Goal: Task Accomplishment & Management: Use online tool/utility

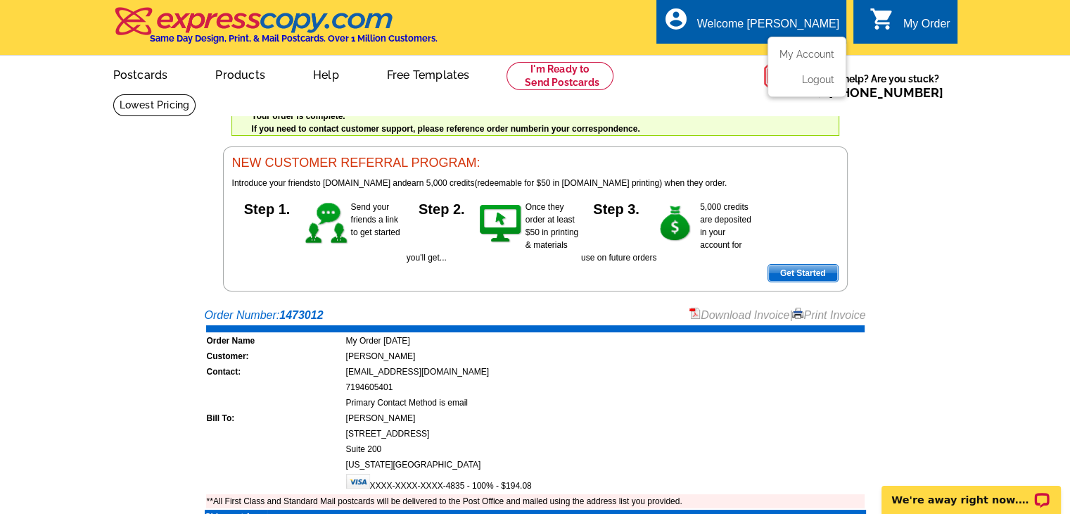
click at [790, 31] on div "Welcome [PERSON_NAME]" at bounding box center [768, 28] width 142 height 20
click at [793, 56] on link "My Account" at bounding box center [804, 54] width 61 height 13
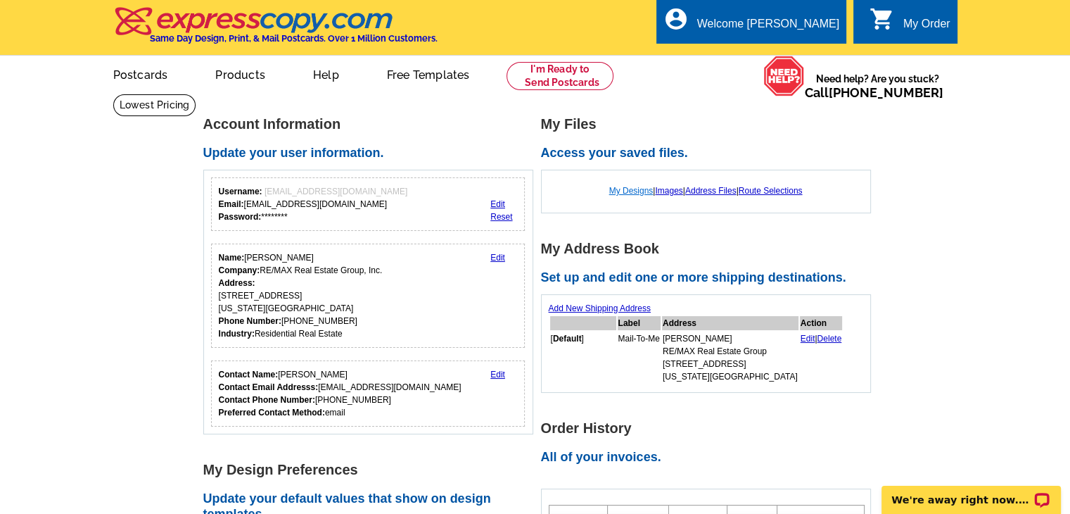
click at [626, 193] on link "My Designs" at bounding box center [631, 191] width 44 height 10
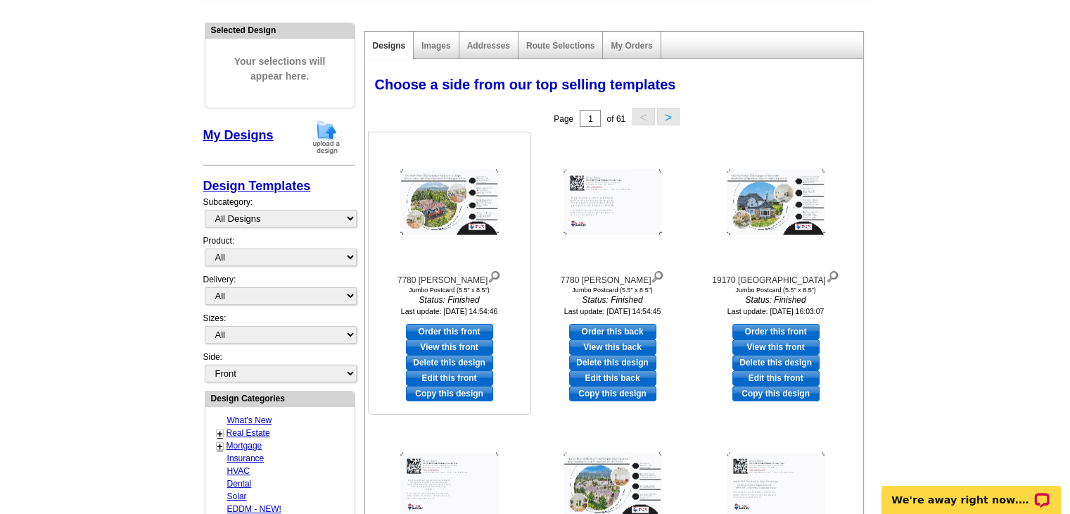
scroll to position [141, 0]
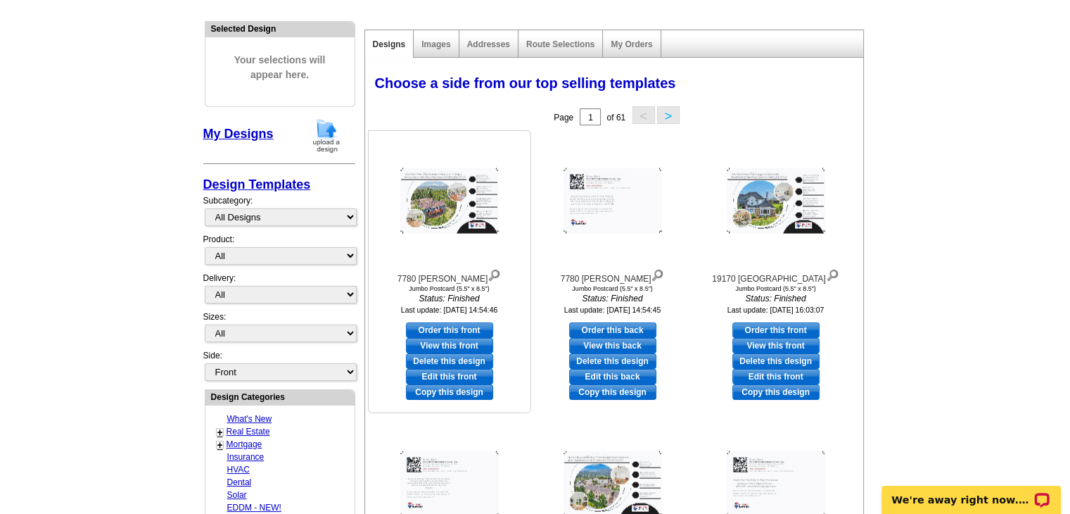
click at [454, 392] on link "Copy this design" at bounding box center [449, 391] width 87 height 15
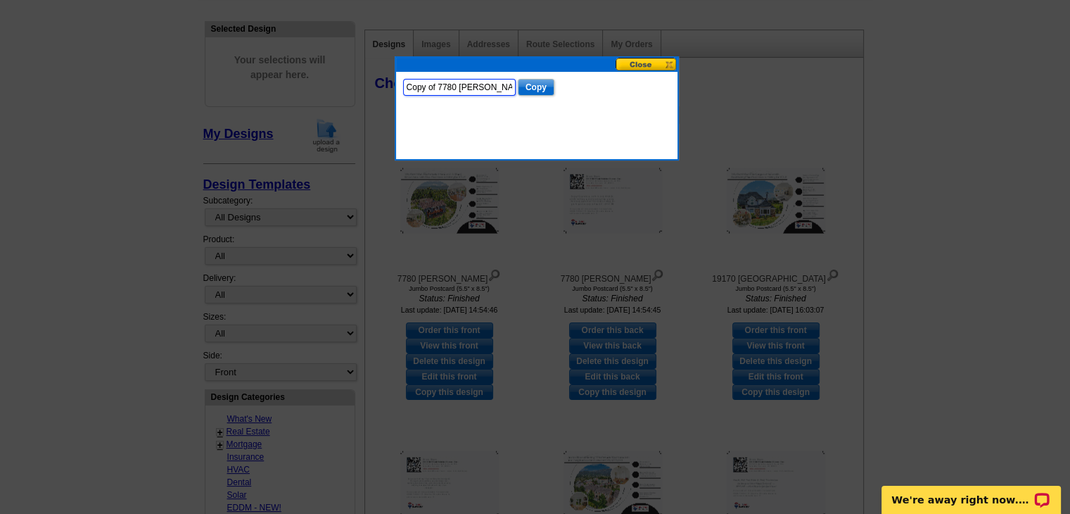
drag, startPoint x: 499, startPoint y: 87, endPoint x: 395, endPoint y: 98, distance: 104.0
click at [396, 98] on div "Copy of 7780 McFerran Copy" at bounding box center [536, 87] width 281 height 31
type input "1889 Hogan"
click at [528, 84] on input "Copy" at bounding box center [536, 87] width 37 height 17
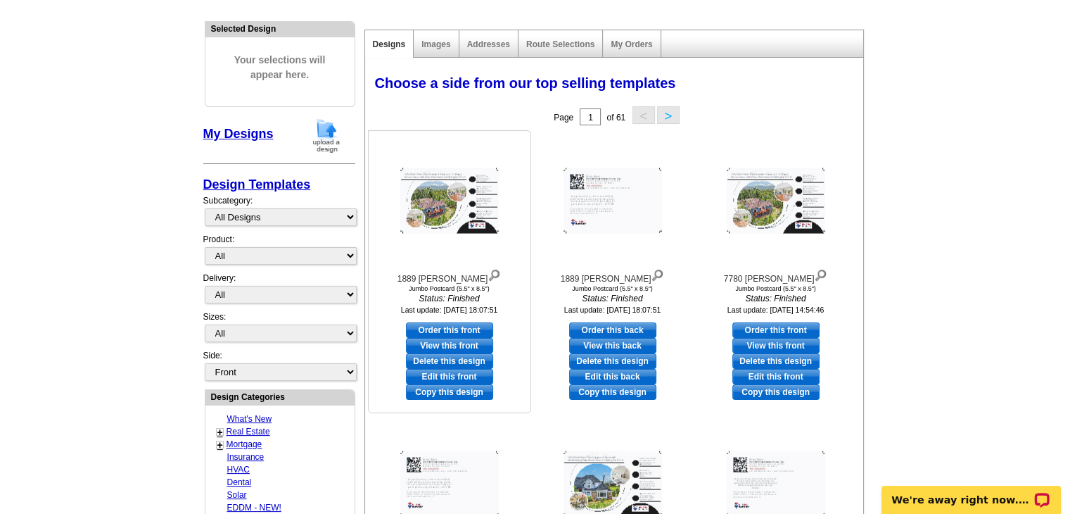
click at [459, 375] on link "Edit this front" at bounding box center [449, 376] width 87 height 15
select select "2"
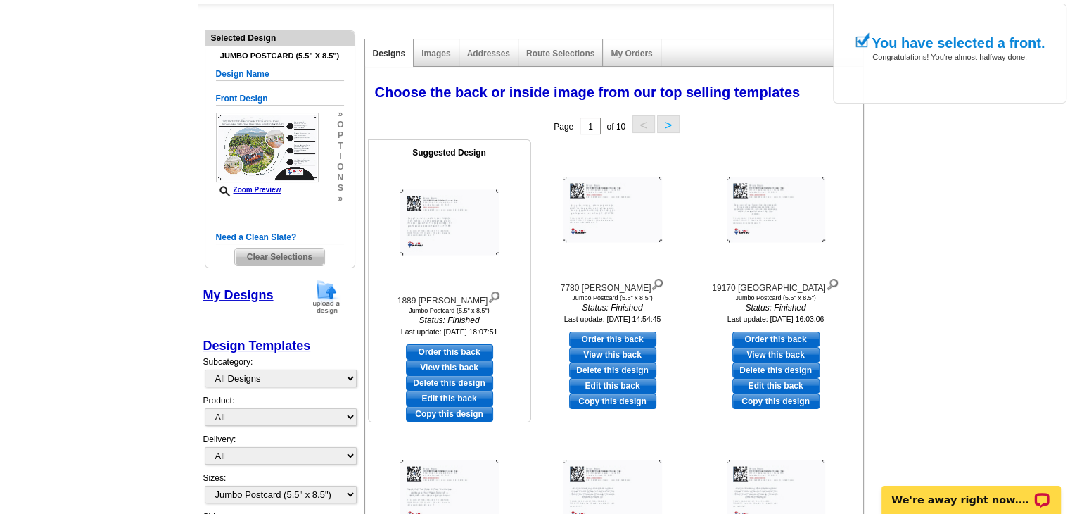
scroll to position [141, 0]
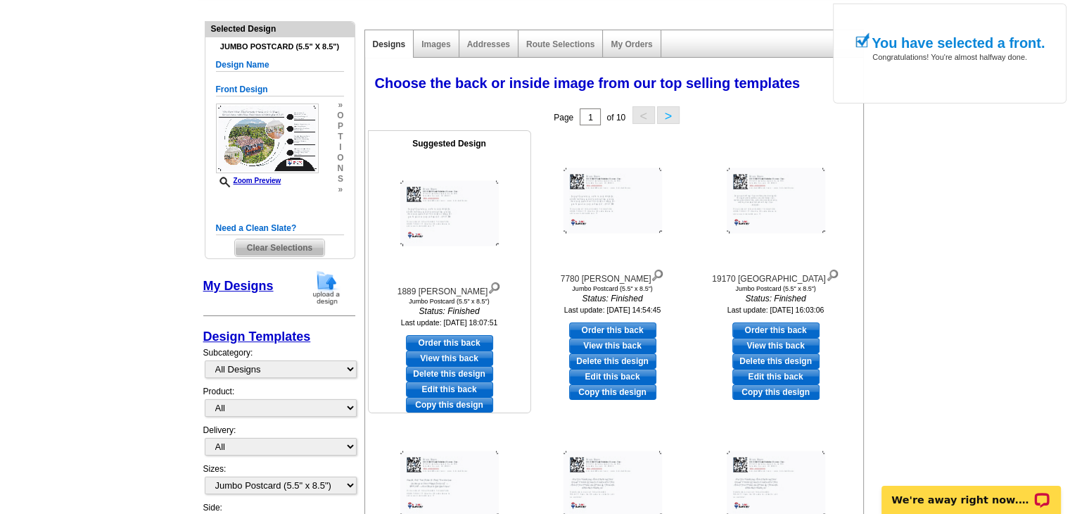
click at [462, 388] on link "Edit this back" at bounding box center [449, 388] width 87 height 15
select select "front"
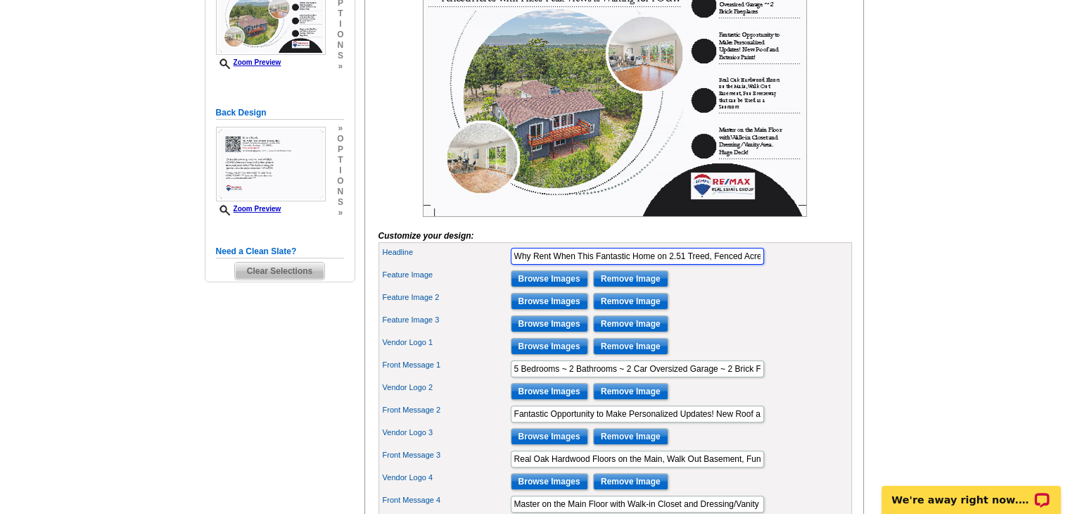
scroll to position [0, 170]
drag, startPoint x: 578, startPoint y: 276, endPoint x: 855, endPoint y: 271, distance: 277.2
click at [855, 271] on div "You are currently editing the front . Customize Front Customize Back Apply Chan…" at bounding box center [614, 245] width 500 height 632
type input "Why Rent When When You Can Buy This Fantastic Home in Your Neighborhood?! 1889 …"
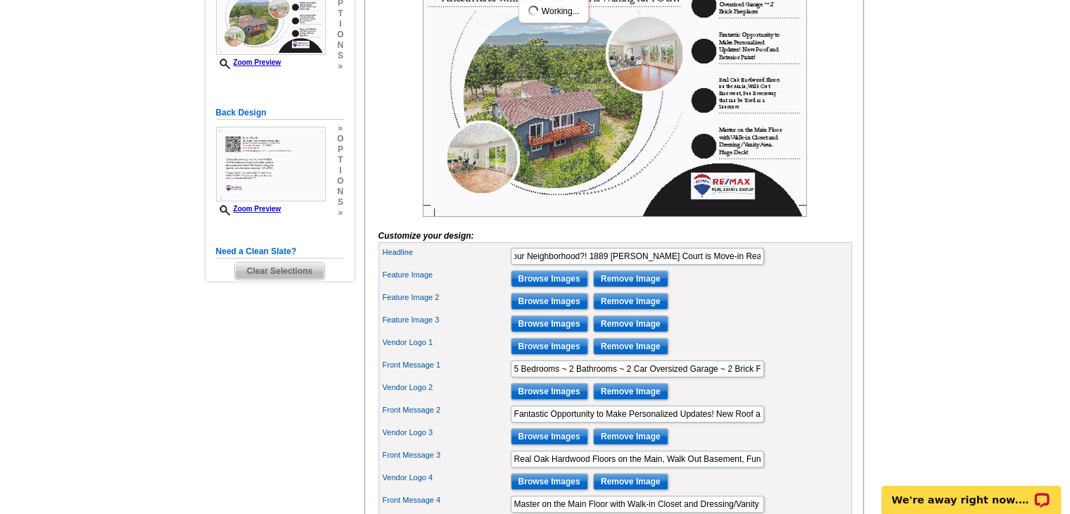
click at [848, 191] on div at bounding box center [614, 89] width 473 height 256
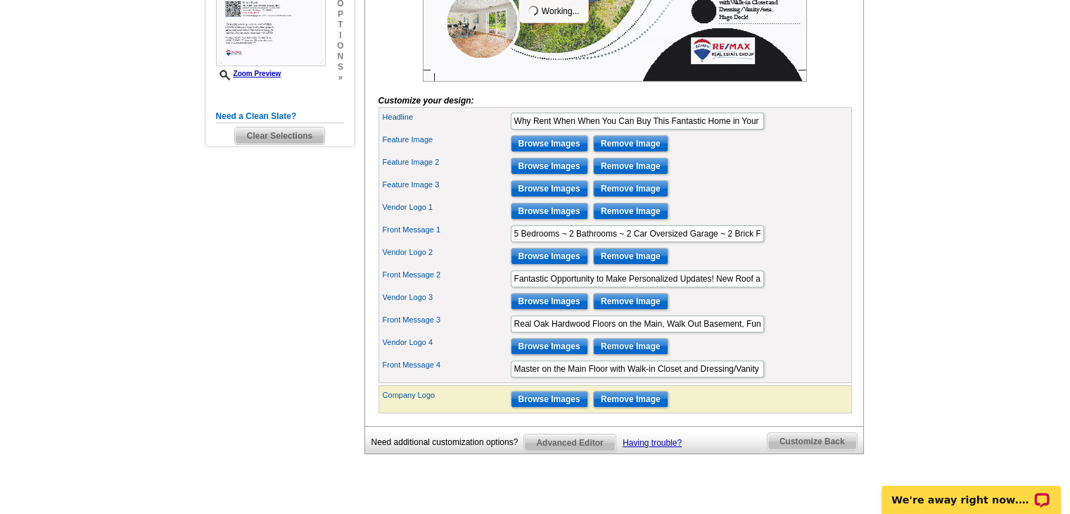
scroll to position [422, 0]
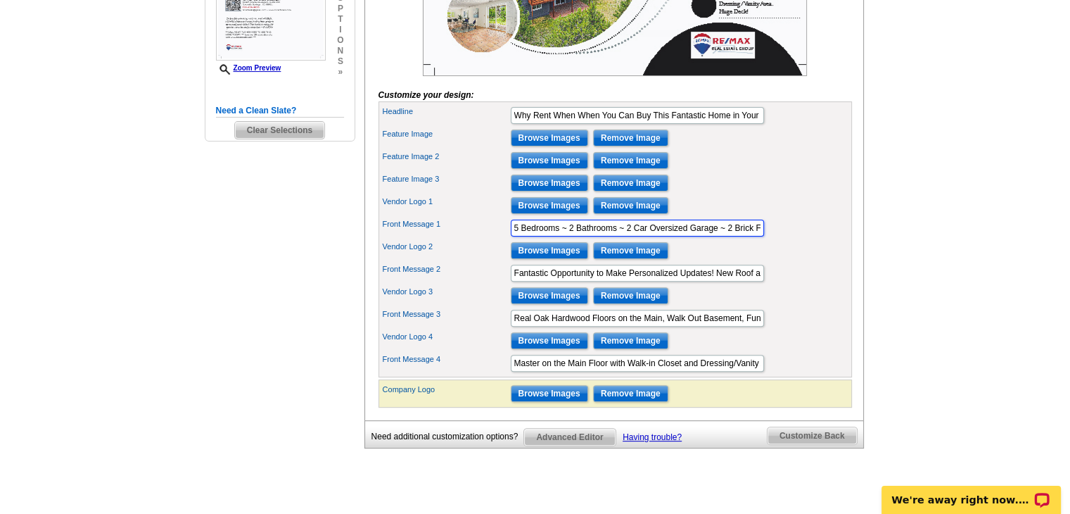
click at [517, 236] on input "5 Bedrooms ~ 2 Bathrooms ~ 2 Car Oversized Garage ~ 2 Brick Fireplaces" at bounding box center [637, 228] width 253 height 17
click at [573, 236] on input "3 Bedrooms ~ 2 Bathrooms ~ 2 Car Oversized Garage ~ 2 Brick Fireplaces" at bounding box center [637, 228] width 253 height 17
click at [687, 236] on input "3 Bedrooms ~ 3 Bathrooms ~ 2 Car Oversized Garage ~ 2 Brick Fireplaces" at bounding box center [637, 228] width 253 height 17
drag, startPoint x: 687, startPoint y: 247, endPoint x: 800, endPoint y: 241, distance: 112.7
click at [800, 239] on div "Front Message 1 3 Bedrooms ~ 3 Bathrooms ~ 2 Car Garage ~ 2 Brick Fireplaces" at bounding box center [615, 228] width 468 height 23
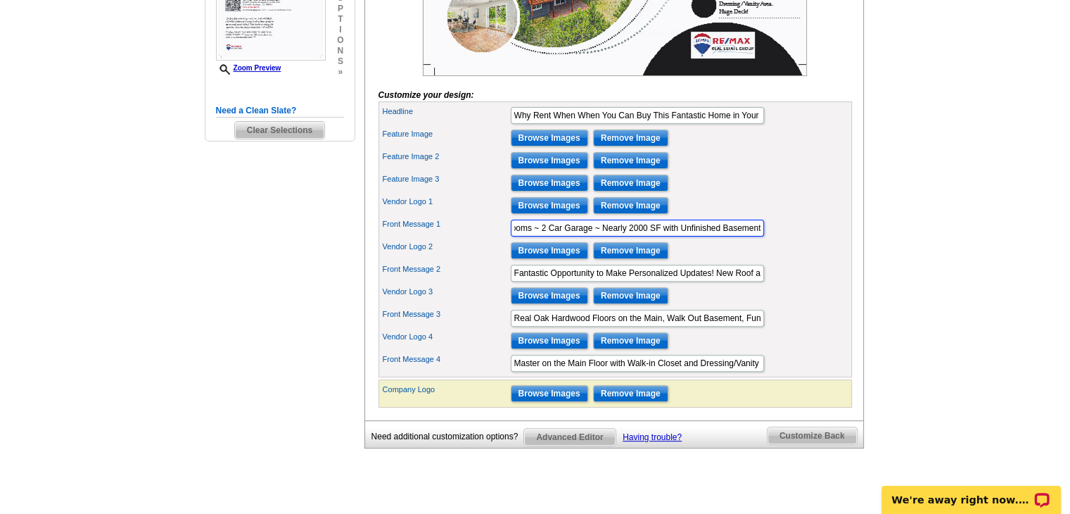
scroll to position [0, 0]
click at [752, 236] on input "3 Bedrooms ~ 3 Bathrooms ~ 2 Car Garage ~ Nearly 2000 SF with Unfinished Baseme…" at bounding box center [637, 228] width 253 height 17
click at [734, 236] on input "3 Bedrooms ~ 3 Bathrooms ~ 2 Car Garage ~ Nearly 2000 SF with Unfinished Baseme…" at bounding box center [637, 228] width 253 height 17
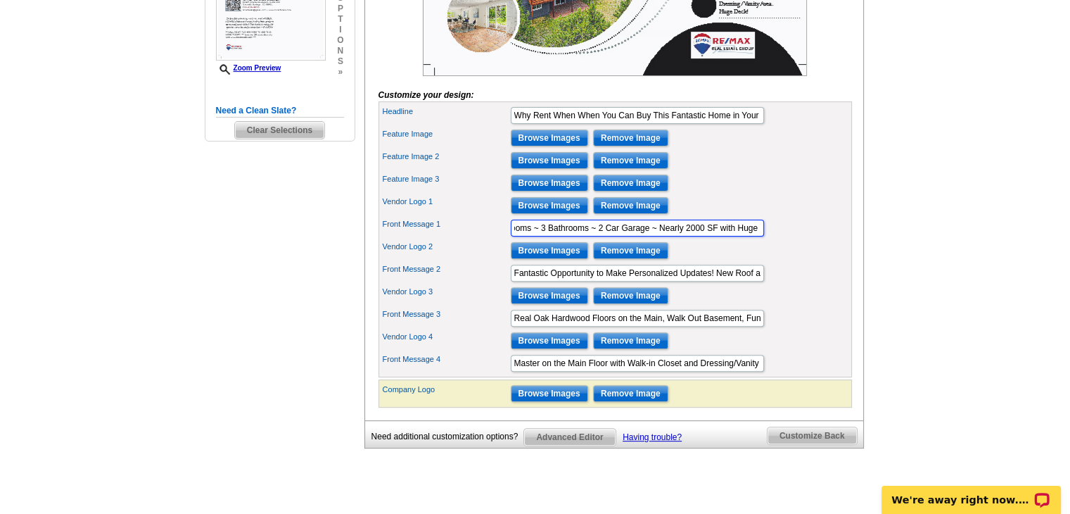
type input "3 Bedrooms ~ 3 Bathrooms ~ 2 Car Garage ~ Nearly 2000 SF with Huge Unfinished B…"
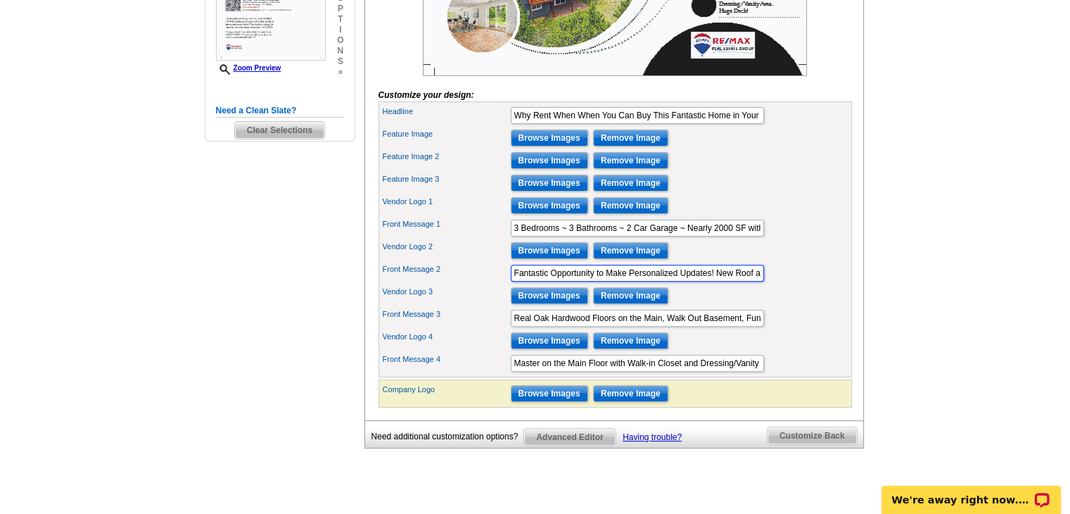
scroll to position [0, 65]
drag, startPoint x: 511, startPoint y: 293, endPoint x: 1010, endPoint y: 286, distance: 498.2
click at [1010, 286] on main "Need Help? call [PHONE_NUMBER], chat with support, or have our designers make s…" at bounding box center [535, 96] width 1070 height 850
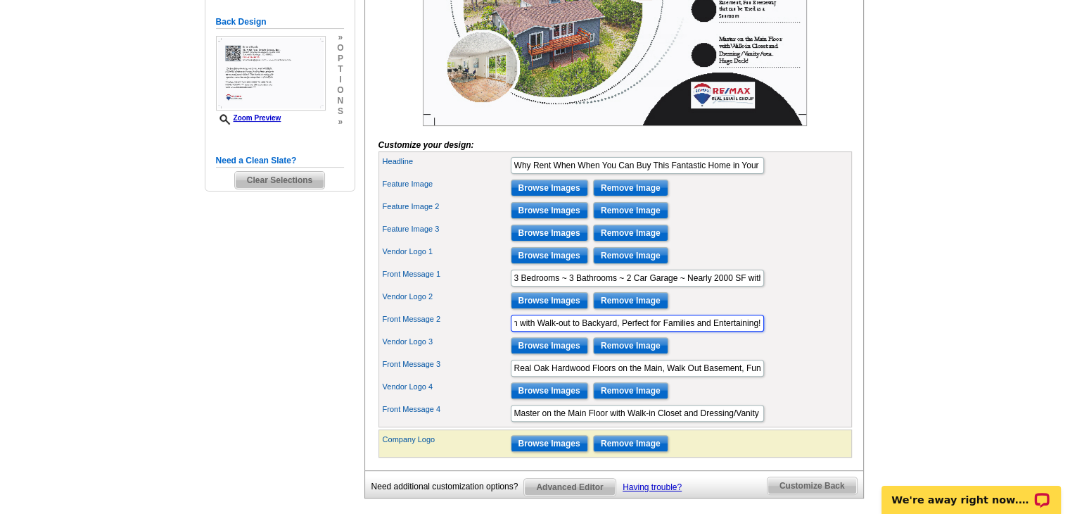
scroll to position [281, 0]
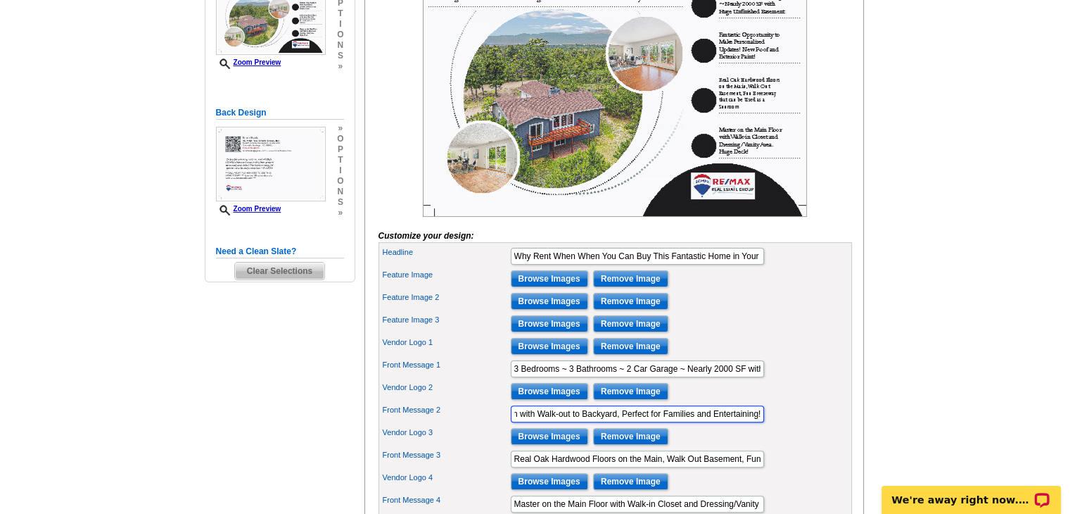
type input "Beautiful Kitchen with Walk-out to Backyard, Perfect for Families and Entertain…"
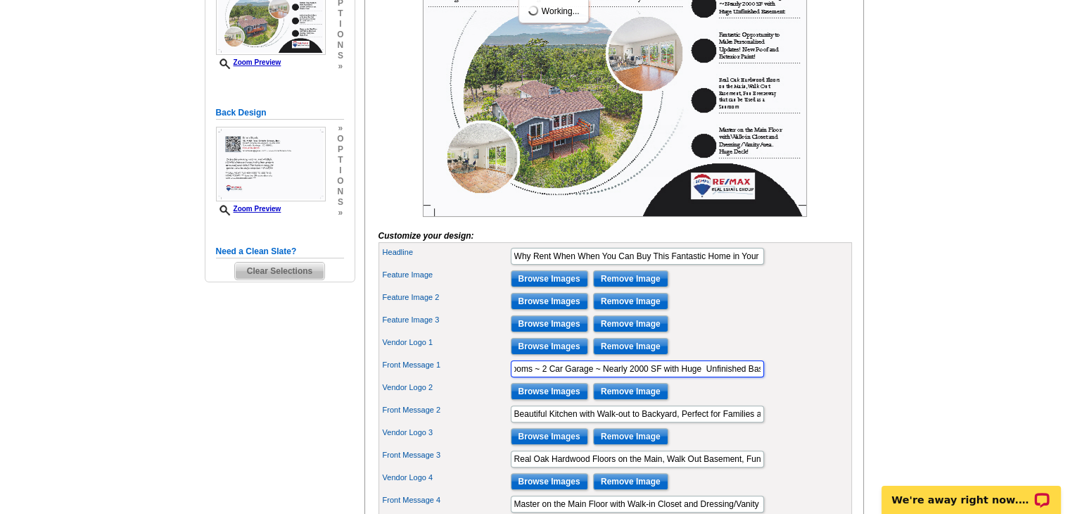
scroll to position [0, 110]
drag, startPoint x: 679, startPoint y: 389, endPoint x: 788, endPoint y: 390, distance: 109.0
click at [788, 380] on div "Front Message 1 3 Bedrooms ~ 3 Bathrooms ~ 2 Car Garage ~ Nearly 2000 SF with H…" at bounding box center [615, 368] width 468 height 23
click at [576, 377] on input "3 Bedrooms ~ 3 Bathrooms ~ 2 Car Garage ~ Nearly 2000 SF with Huge Unfinished B…" at bounding box center [637, 368] width 253 height 17
drag, startPoint x: 576, startPoint y: 389, endPoint x: 825, endPoint y: 384, distance: 248.4
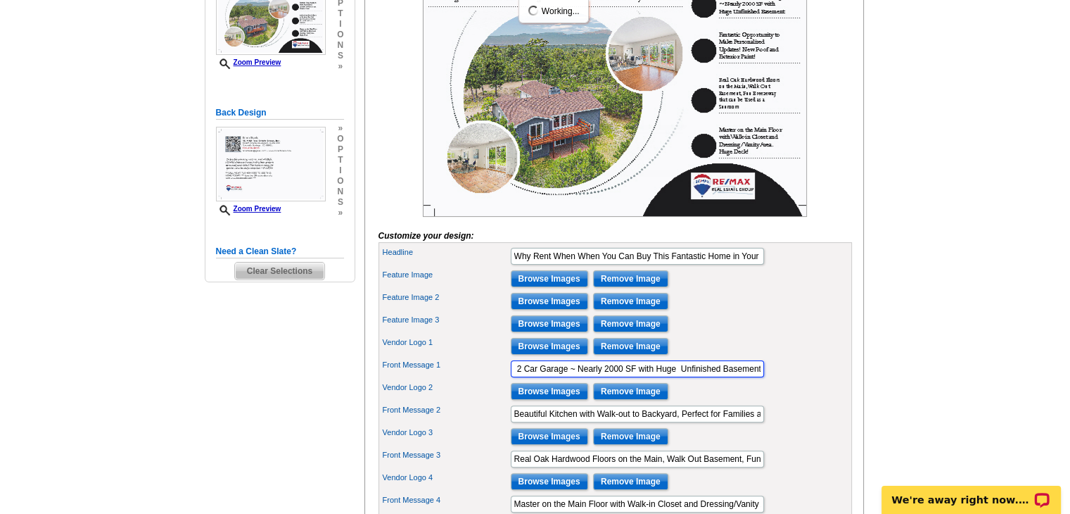
click at [825, 380] on div "Front Message 1 3 Bedrooms ~ 3 Bathrooms ~ 2 Car Garage ~ Nearly 2000 SF with H…" at bounding box center [615, 368] width 468 height 23
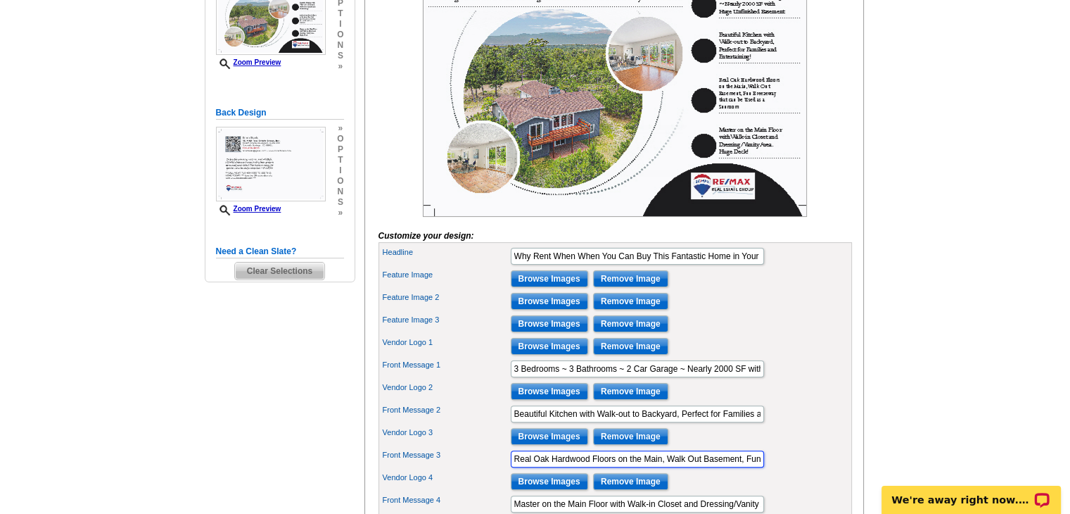
scroll to position [0, 165]
drag, startPoint x: 512, startPoint y: 473, endPoint x: 943, endPoint y: 466, distance: 430.6
click at [943, 466] on main "Need Help? call [PHONE_NUMBER], chat with support, or have our designers make s…" at bounding box center [535, 237] width 1070 height 850
paste input "Nearly 2000 SF with Huge Unfinished Basement"
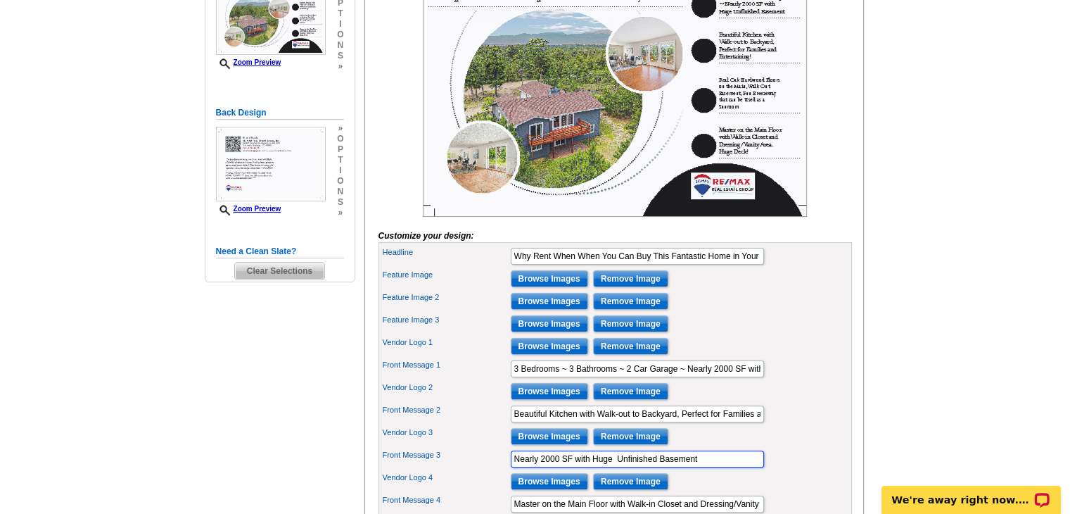
type input "Nearly 2000 SF with Huge Unfinished Basement"
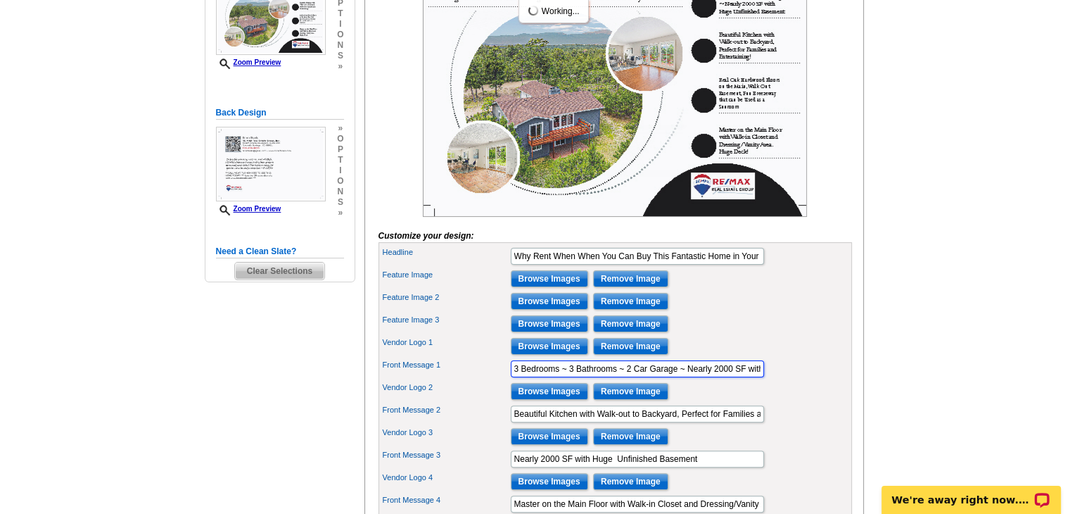
scroll to position [0, 110]
drag, startPoint x: 678, startPoint y: 390, endPoint x: 951, endPoint y: 392, distance: 273.0
click at [951, 392] on main "Need Help? call [PHONE_NUMBER], chat with support, or have our designers make s…" at bounding box center [535, 237] width 1070 height 850
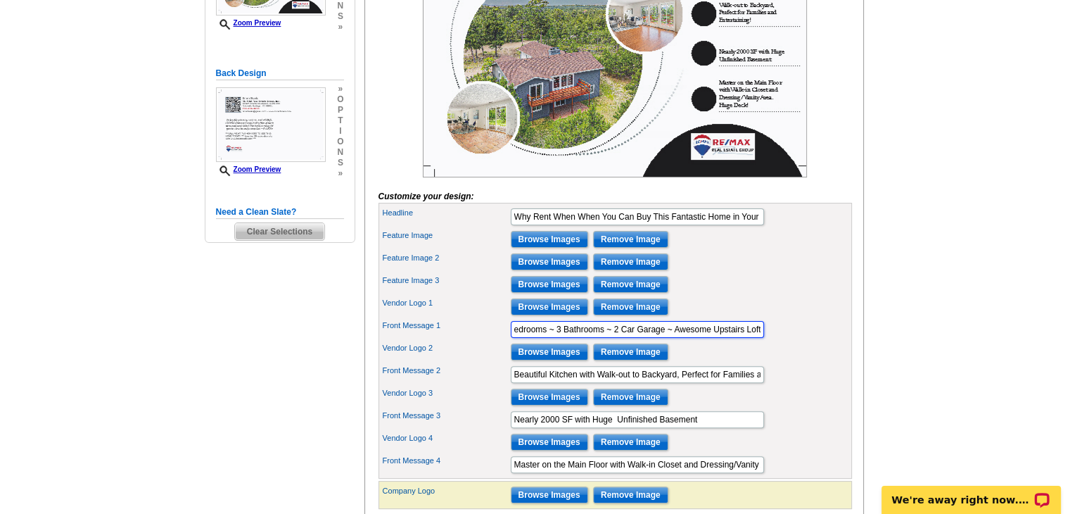
scroll to position [352, 0]
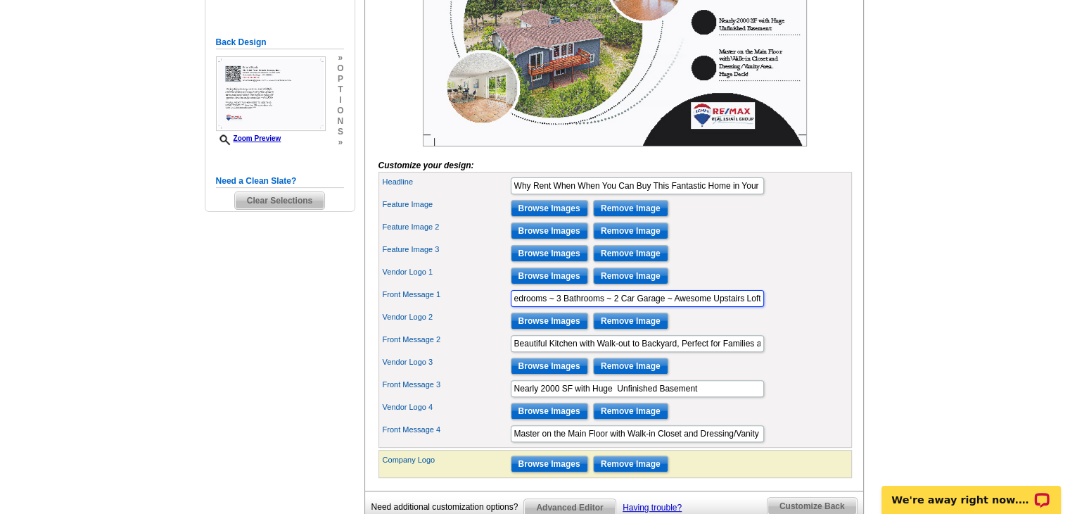
type input "3 Bedrooms ~ 3 Bathrooms ~ 2 Car Garage ~ Awesome Upstairs Loft"
click at [704, 397] on input "Nearly 2000 SF with Huge Unfinished Basement" at bounding box center [637, 388] width 253 height 17
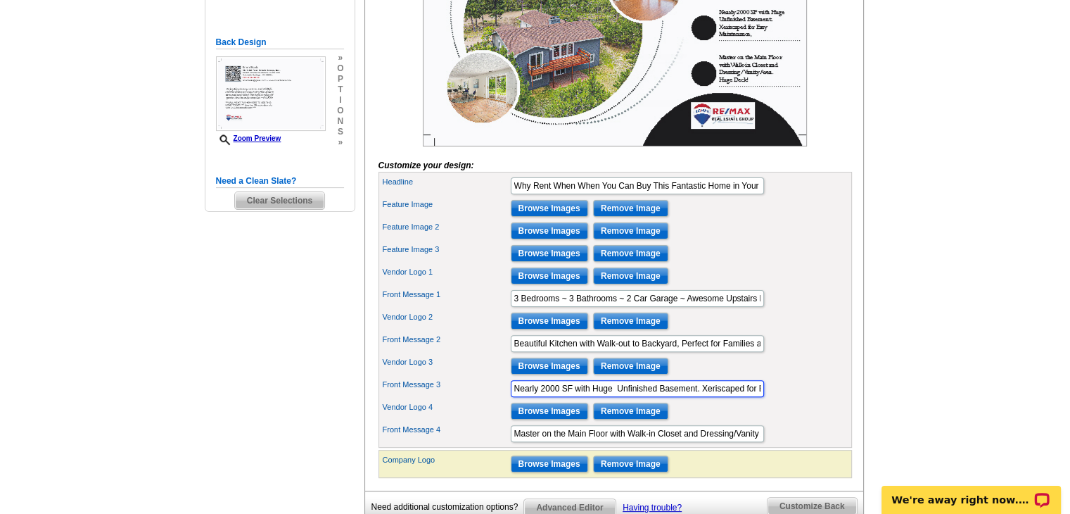
click at [744, 397] on input "Nearly 2000 SF with Huge Unfinished Basement. Xeriscaped for Easy Maintenance," at bounding box center [637, 388] width 253 height 17
type input "Nearly 2000 SF with Huge Unfinished Basement. Xeriscaped in Back for Easy Maint…"
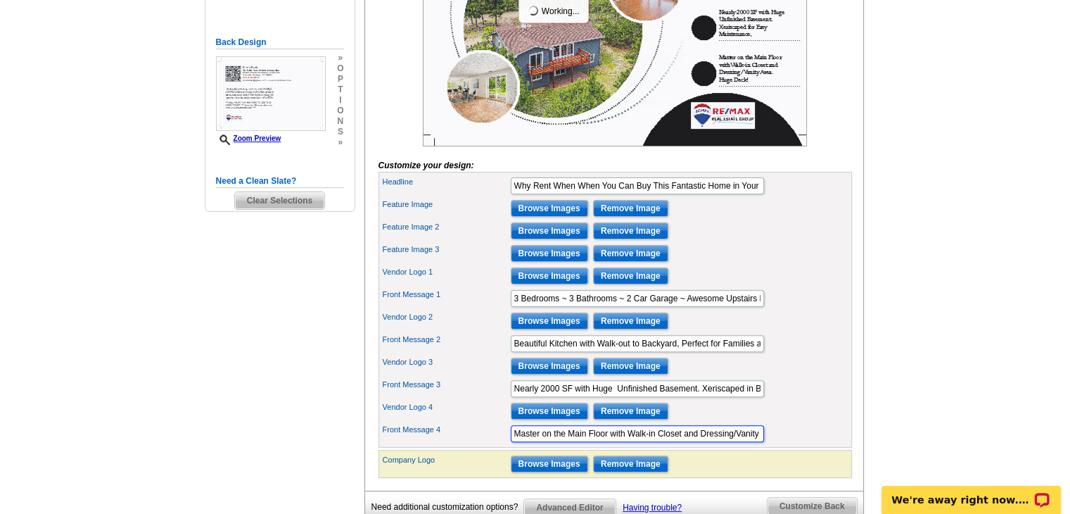
scroll to position [0, 67]
drag, startPoint x: 512, startPoint y: 451, endPoint x: 1080, endPoint y: 450, distance: 567.8
click at [1069, 450] on html "Welcome back [PERSON_NAME] My Account Logout local_phone Same Day Design, Print…" at bounding box center [535, 270] width 1070 height 1244
type input "Master Suite Features"
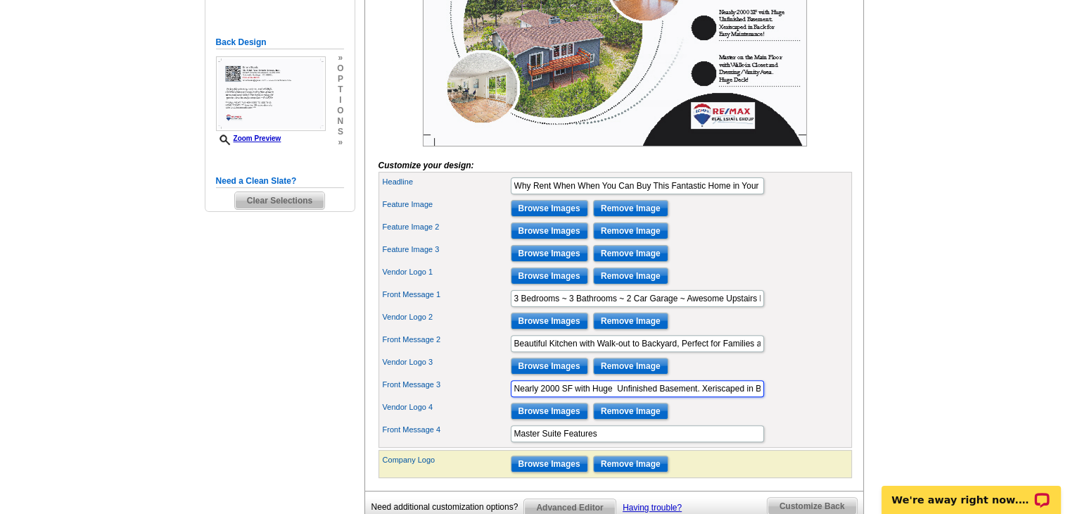
click at [616, 397] on input "Nearly 2000 SF with Huge Unfinished Basement. Xeriscaped in Back for Easy Maint…" at bounding box center [637, 388] width 253 height 17
type input "Nearly 2000 SF with Huge Unfinished Basement. Xeriscaped in Back for Easy Maint…"
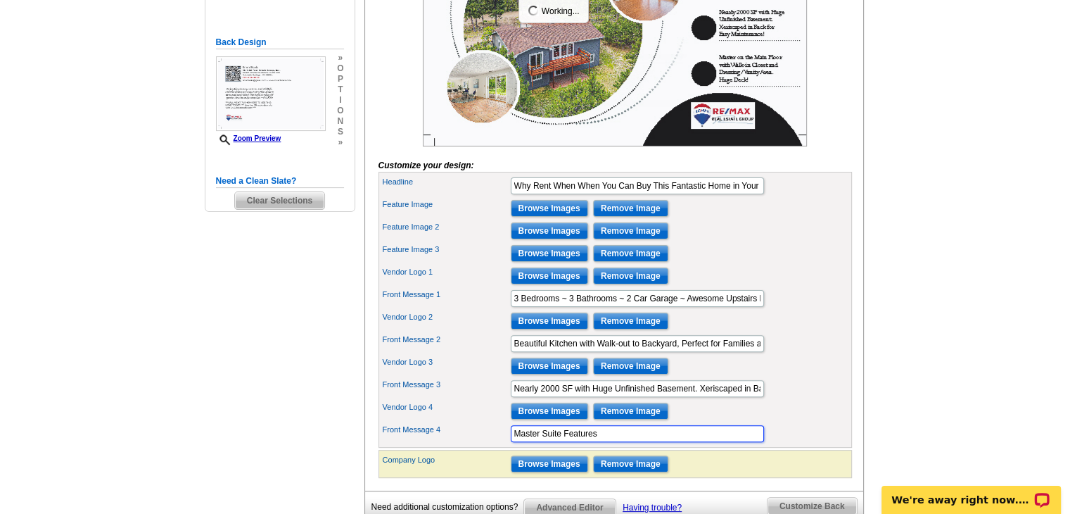
click at [636, 442] on input "Master Suite Features" at bounding box center [637, 433] width 253 height 17
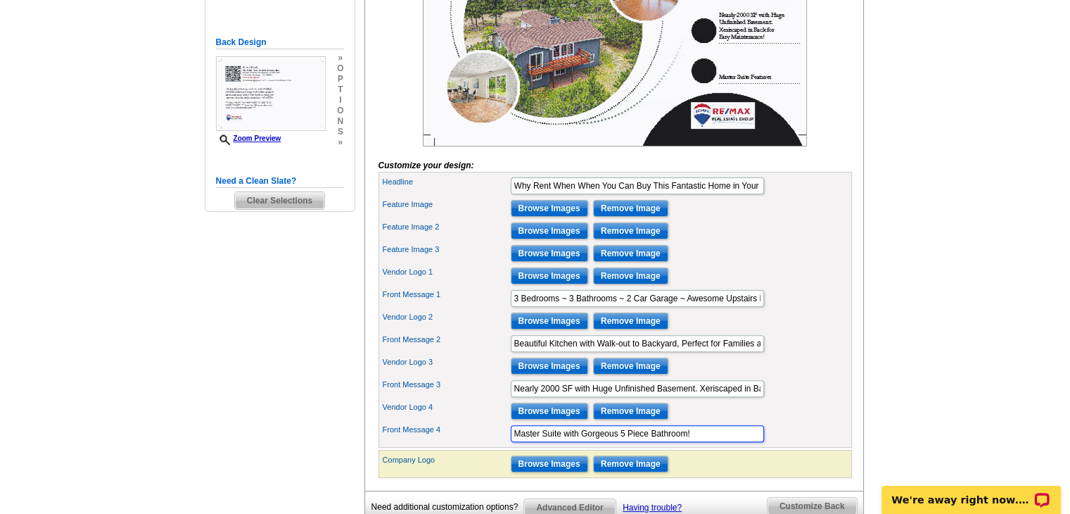
click at [706, 442] on input "Master Suite with Gorgeous 5 Piece Bathroom!" at bounding box center [637, 433] width 253 height 17
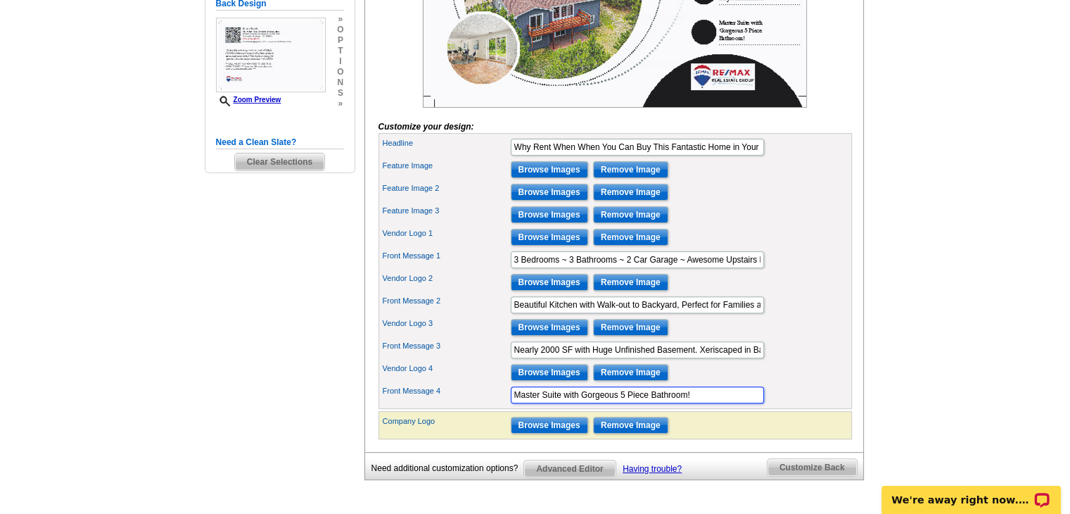
scroll to position [422, 0]
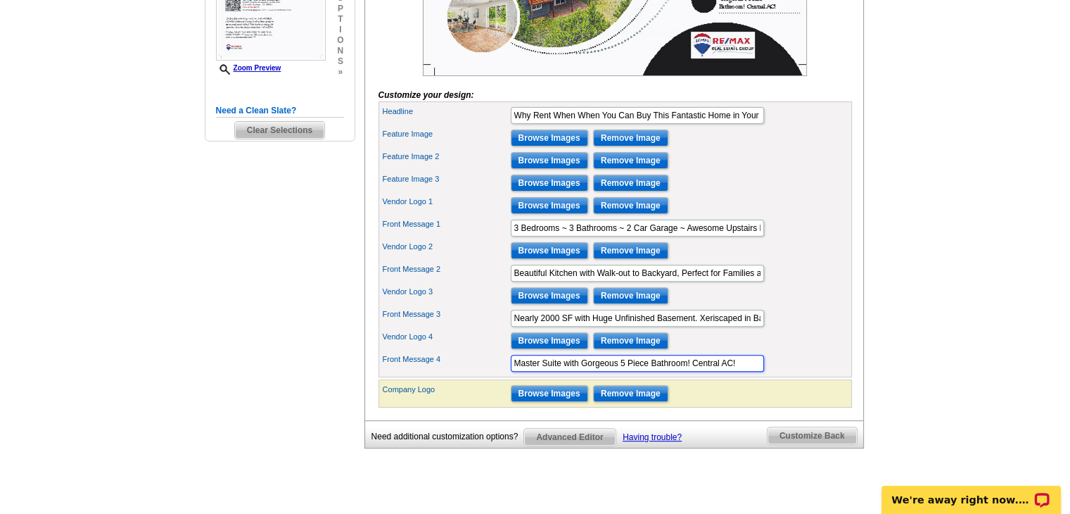
click at [687, 371] on input "Master Suite with Gorgeous 5 Piece Bathroom! Central AC!" at bounding box center [637, 363] width 253 height 17
type input "Master Suite with Gorgeous 5 Piece Bathroom and Walk-in Closet! Central AC!"
click at [905, 111] on main "Need Help? call [PHONE_NUMBER], chat with support, or have our designers make s…" at bounding box center [535, 96] width 1070 height 850
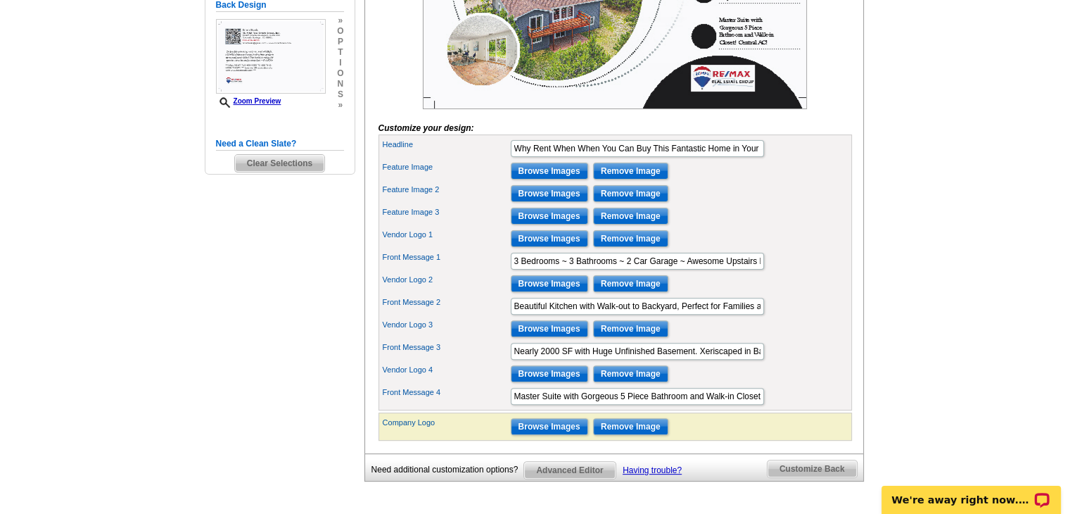
scroll to position [422, 0]
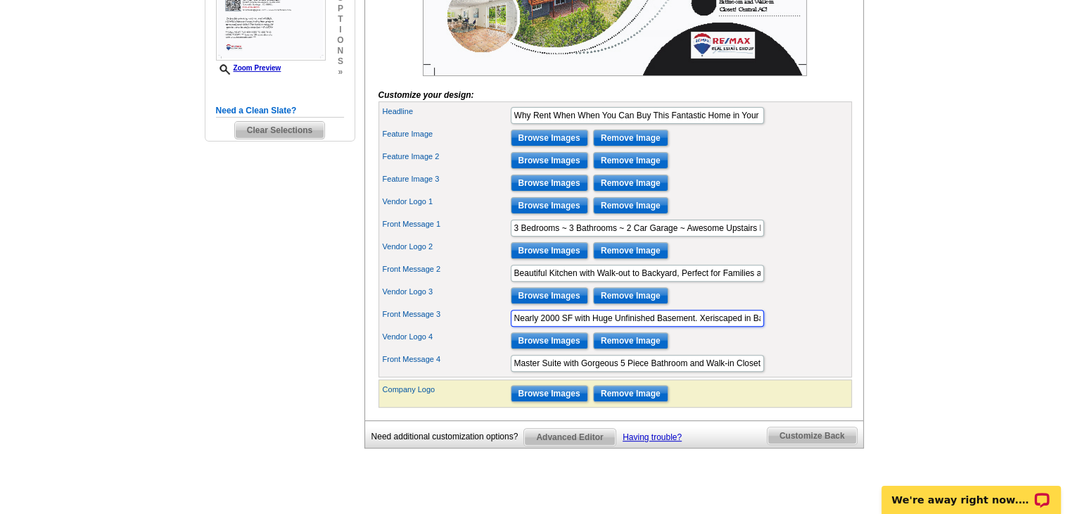
click at [739, 326] on input "Nearly 2000 SF with Huge Unfinished Basement. Xeriscaped in Back for Easy Maint…" at bounding box center [637, 318] width 253 height 17
type input "Nearly 2000 SF with Huge Unfinished Basement. Xeriscaped in Back for Easy Maint…"
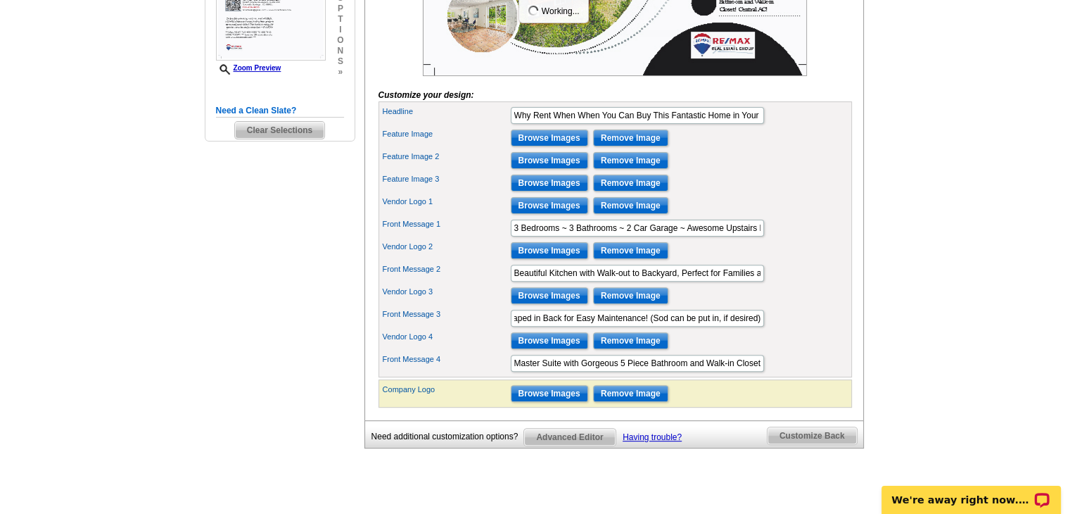
scroll to position [0, 0]
click at [953, 228] on main "Need Help? call [PHONE_NUMBER], chat with support, or have our designers make s…" at bounding box center [535, 96] width 1070 height 850
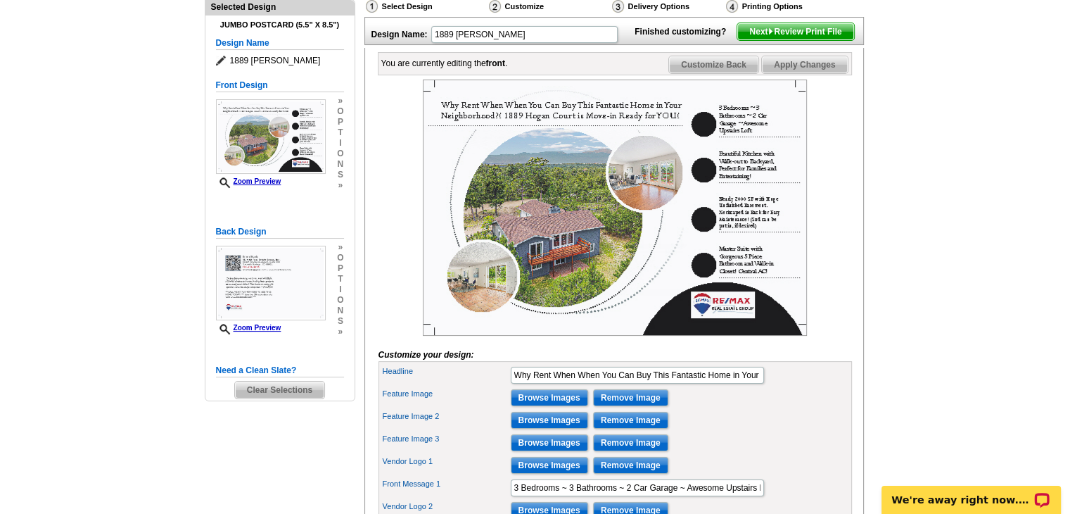
scroll to position [281, 0]
